Goal: Information Seeking & Learning: Learn about a topic

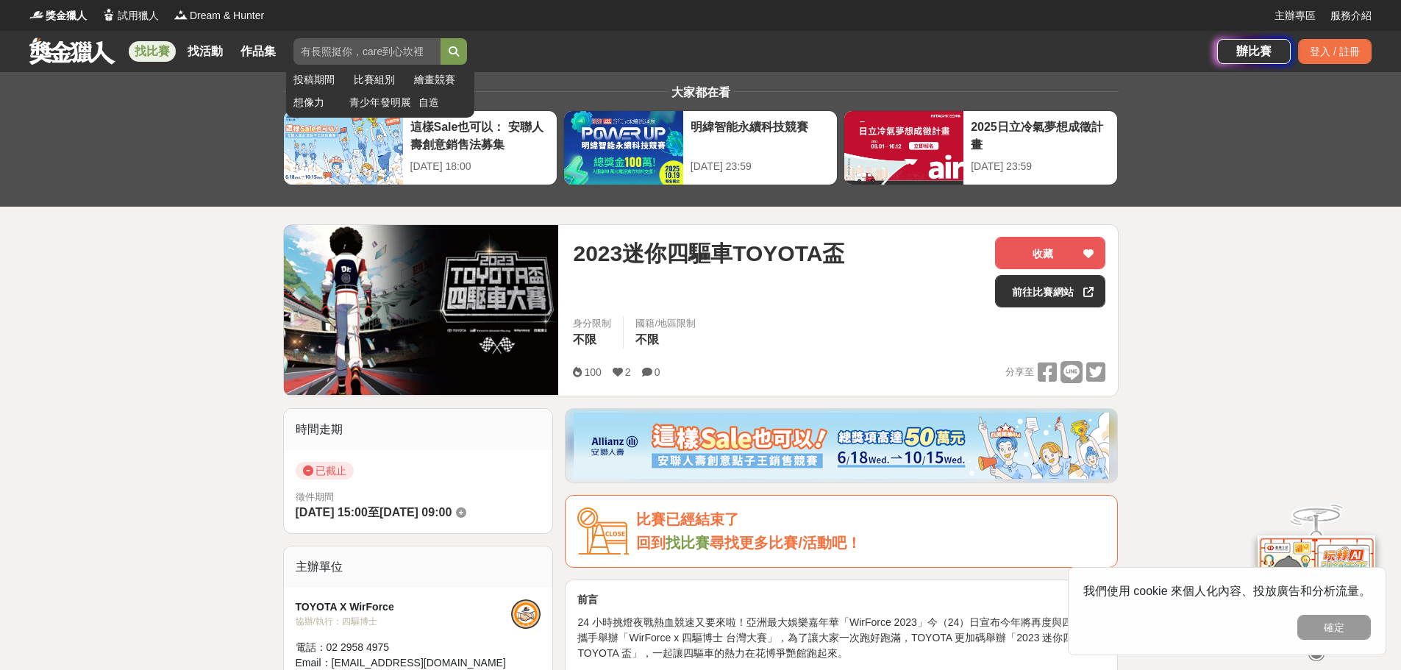
click at [346, 49] on input "search" at bounding box center [366, 51] width 147 height 26
paste input "WIRFORCE四驅車全國大賽"
click at [459, 48] on icon "submit" at bounding box center [454, 51] width 10 height 10
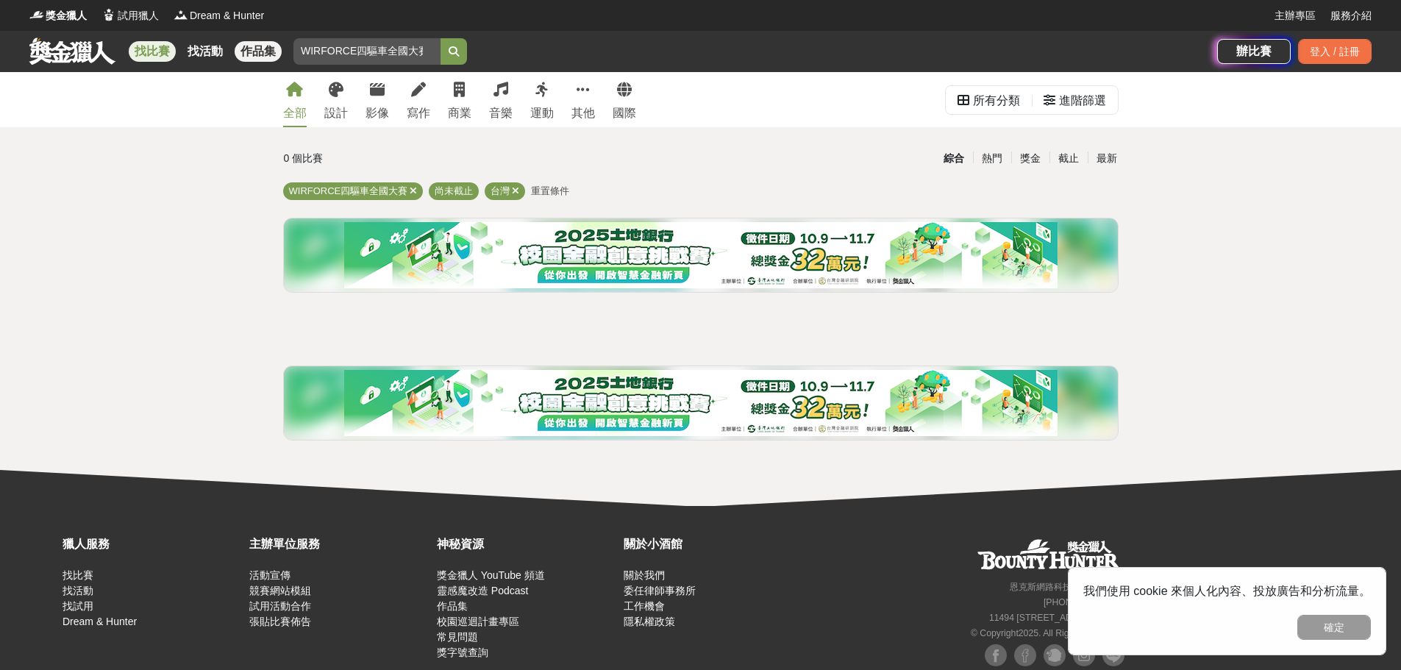
drag, startPoint x: 349, startPoint y: 49, endPoint x: 272, endPoint y: 54, distance: 77.3
click at [273, 54] on div "找比賽 找活動 作品集 WIRFORCE四驅車全國大賽 投稿期間 比賽組別 繪畫競賽 想像力 青少年發明展 自造" at bounding box center [623, 51] width 1188 height 41
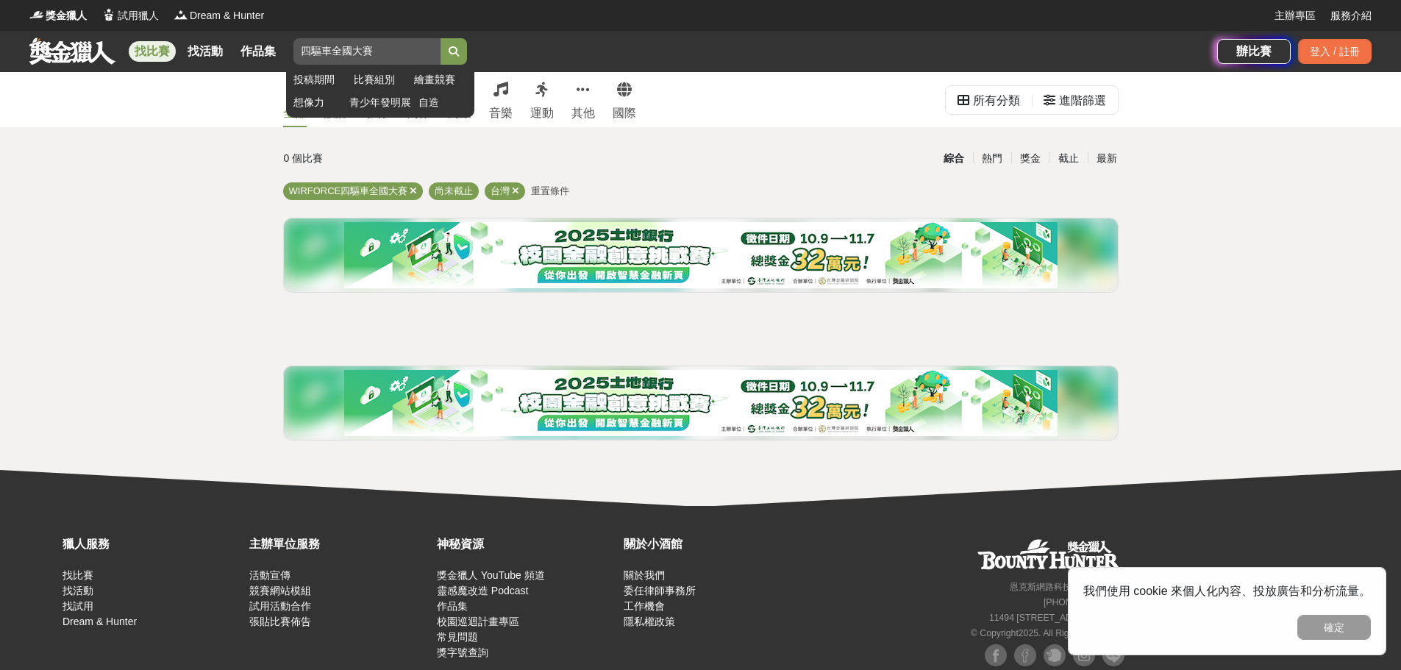
drag, startPoint x: 335, startPoint y: 51, endPoint x: 454, endPoint y: 46, distance: 120.0
click at [440, 50] on input "四驅車全國大賽" at bounding box center [366, 51] width 147 height 26
type input "四驅車"
click at [440, 38] on button "submit" at bounding box center [453, 51] width 26 height 26
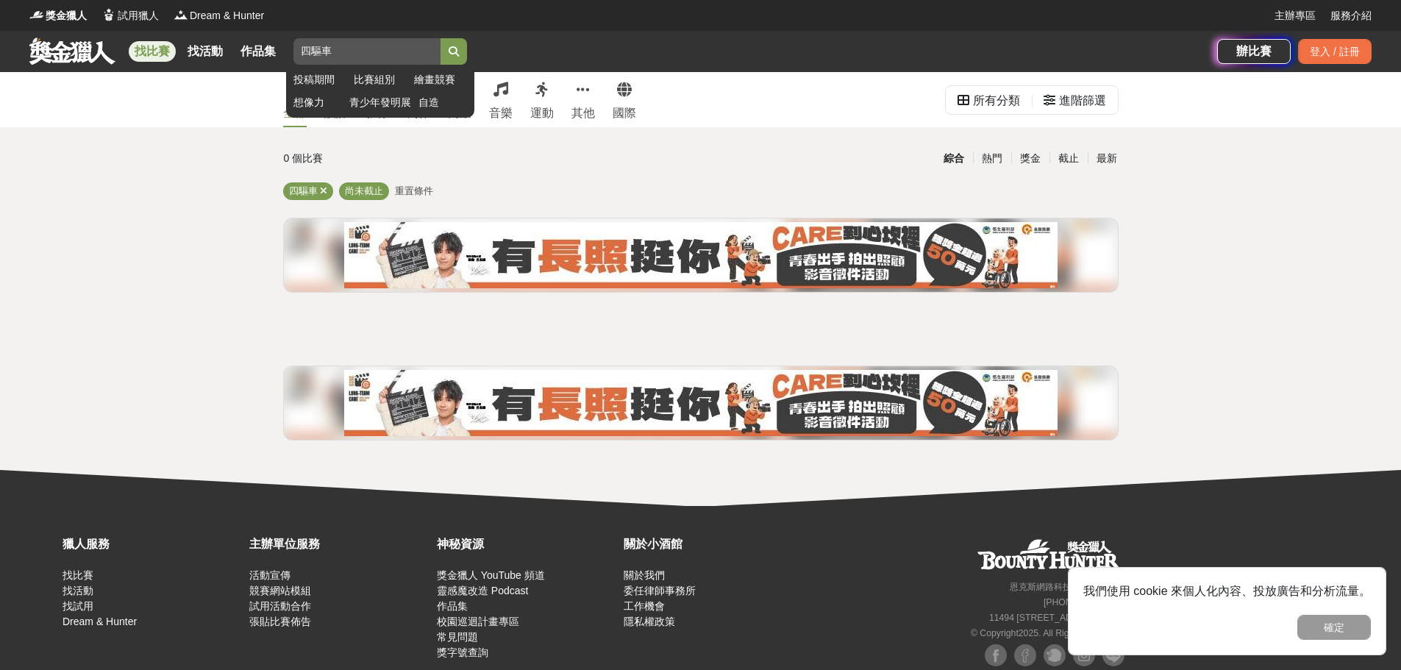
click at [465, 51] on button "submit" at bounding box center [453, 51] width 26 height 26
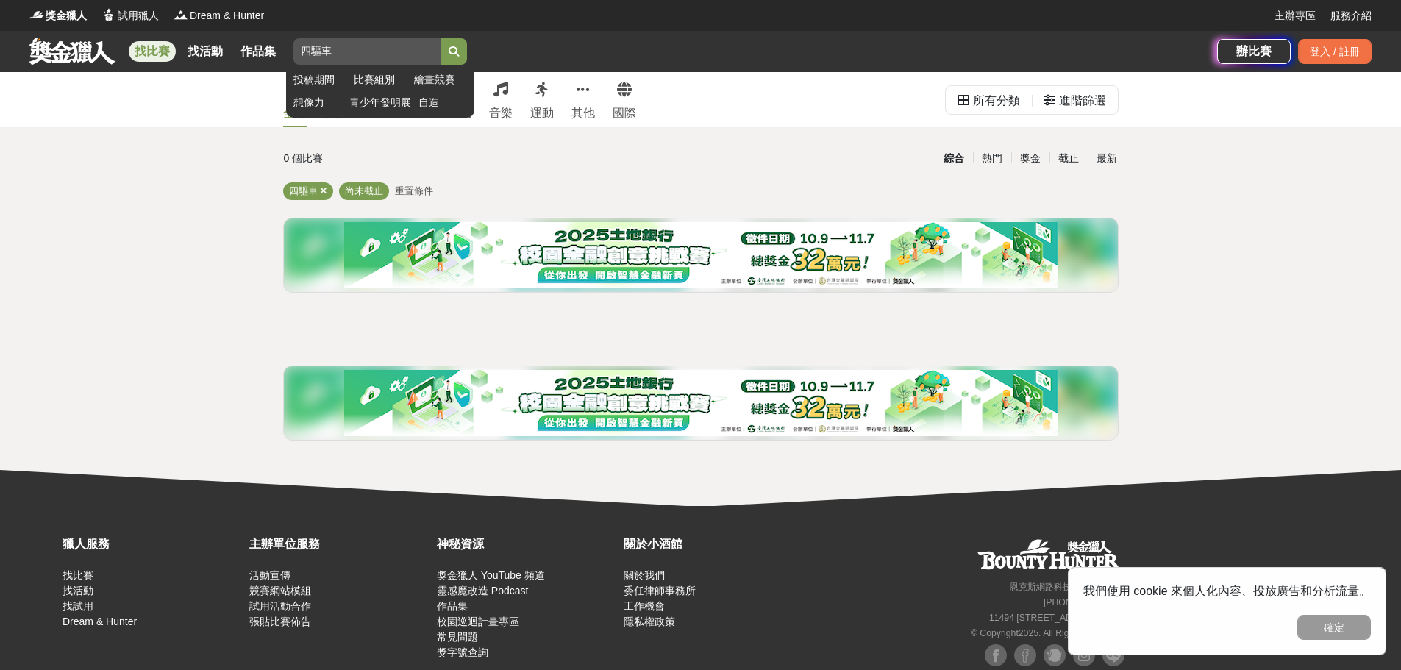
drag, startPoint x: 365, startPoint y: 49, endPoint x: 300, endPoint y: 54, distance: 65.7
click at [300, 54] on input "四驅車" at bounding box center [366, 51] width 147 height 26
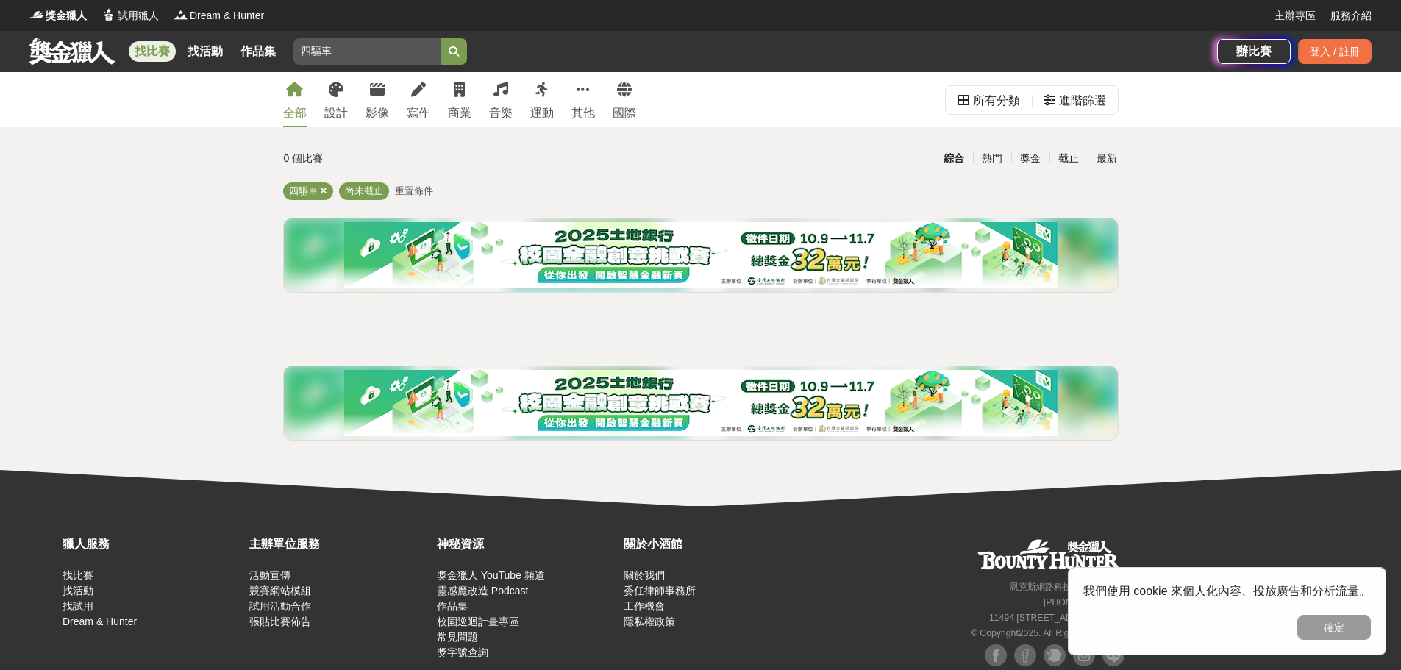
click at [507, 168] on div "0 個比賽" at bounding box center [422, 159] width 277 height 26
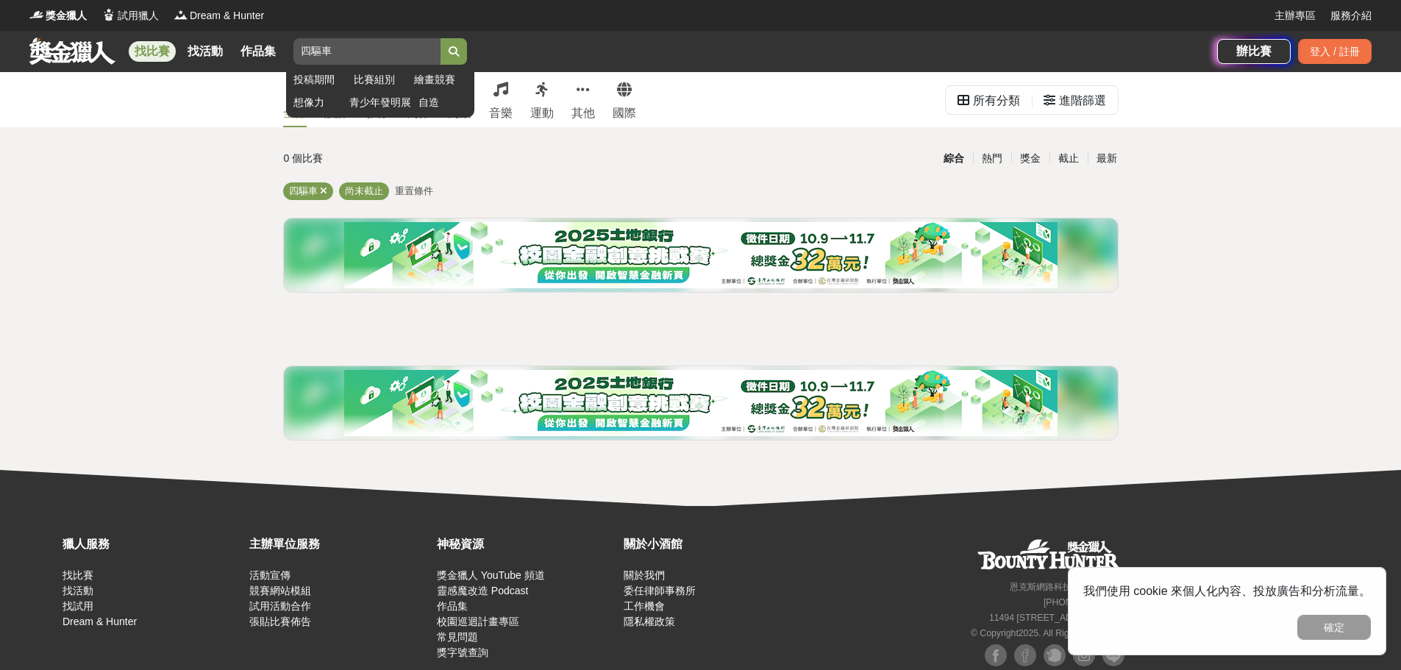
drag, startPoint x: 342, startPoint y: 50, endPoint x: 300, endPoint y: 46, distance: 42.1
click at [300, 46] on input "四驅車" at bounding box center [366, 51] width 147 height 26
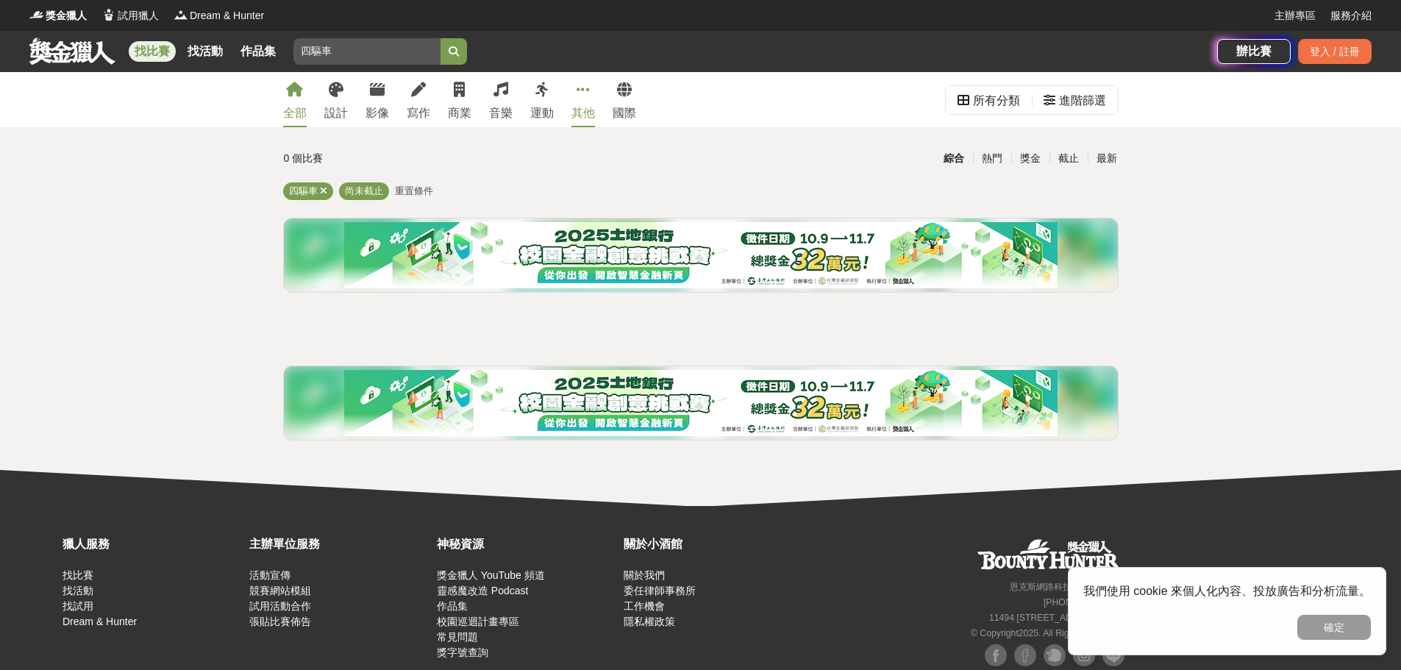
click at [578, 124] on link "其他" at bounding box center [583, 99] width 24 height 55
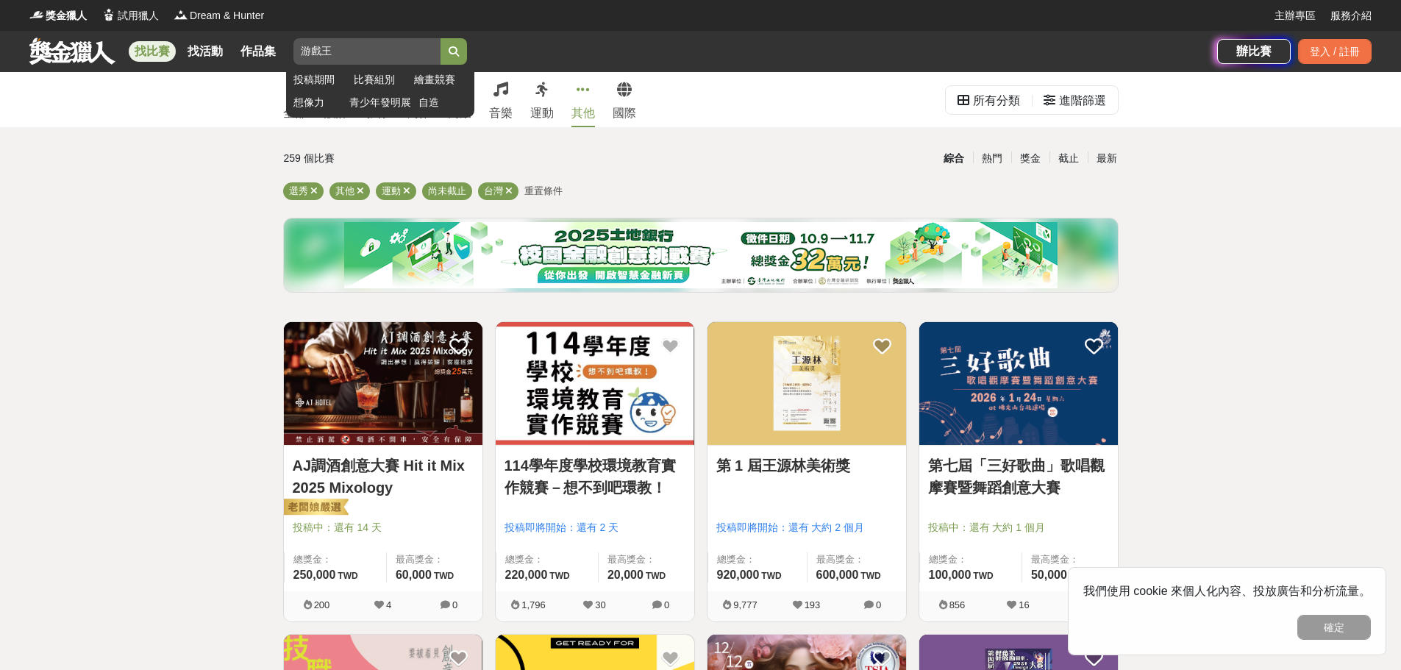
type input "游戲王"
click at [440, 38] on button "submit" at bounding box center [453, 51] width 26 height 26
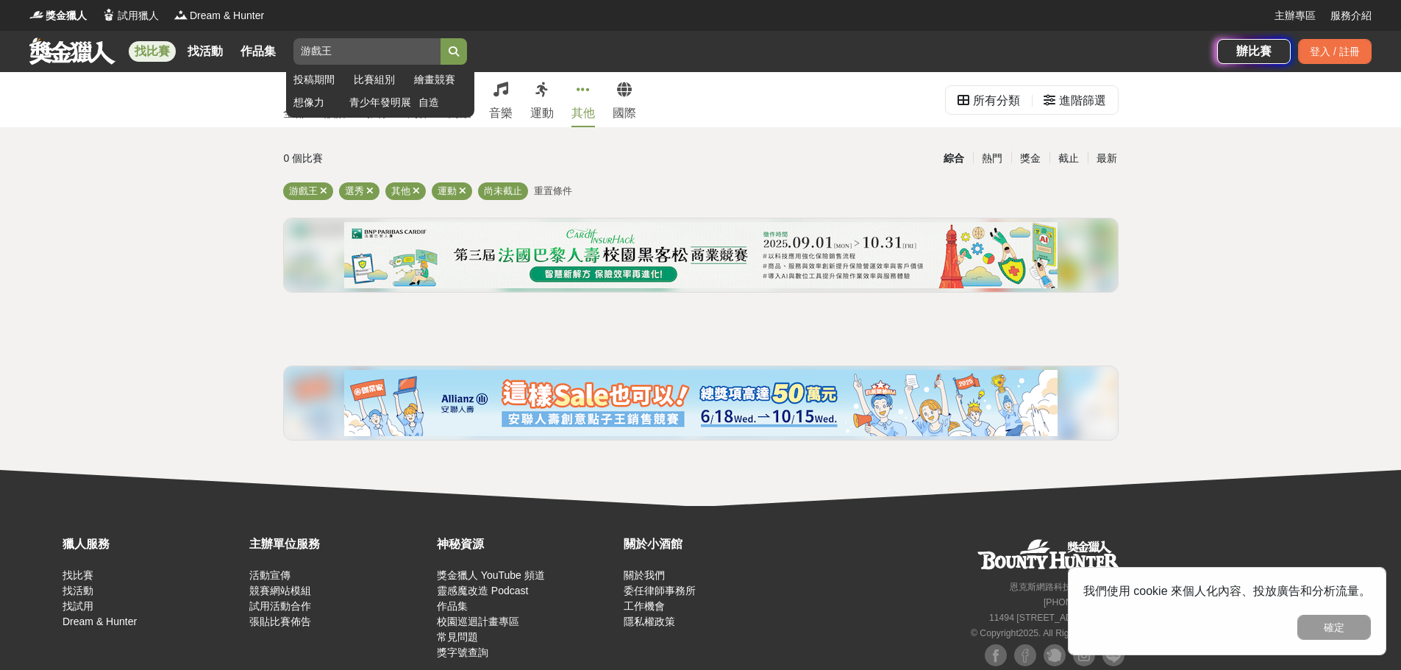
drag, startPoint x: 360, startPoint y: 48, endPoint x: 316, endPoint y: 46, distance: 43.4
click at [316, 46] on input "游戲王" at bounding box center [366, 51] width 147 height 26
